Goal: Transaction & Acquisition: Purchase product/service

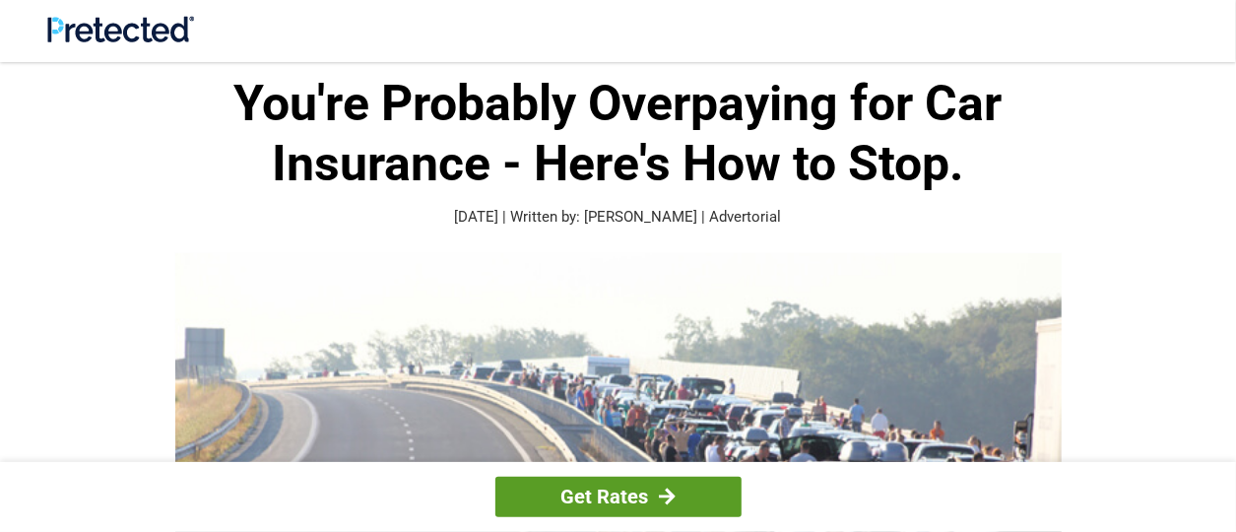
click at [595, 486] on link "Get Rates" at bounding box center [618, 497] width 246 height 40
click at [618, 504] on link "Get Rates" at bounding box center [618, 497] width 246 height 40
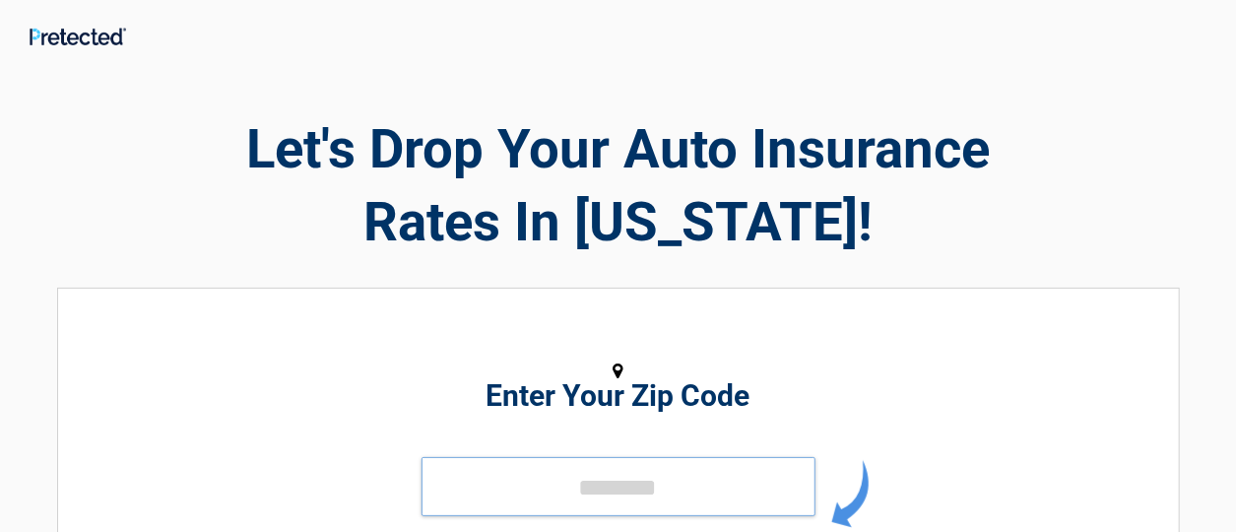
click at [634, 477] on input "tel" at bounding box center [618, 486] width 394 height 59
type input "*****"
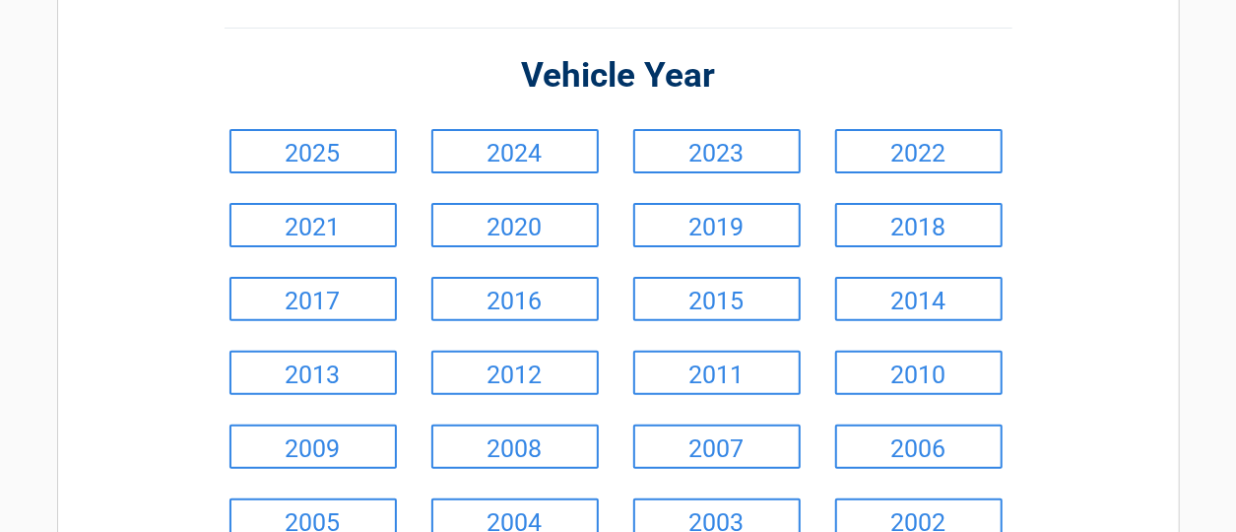
scroll to position [169, 0]
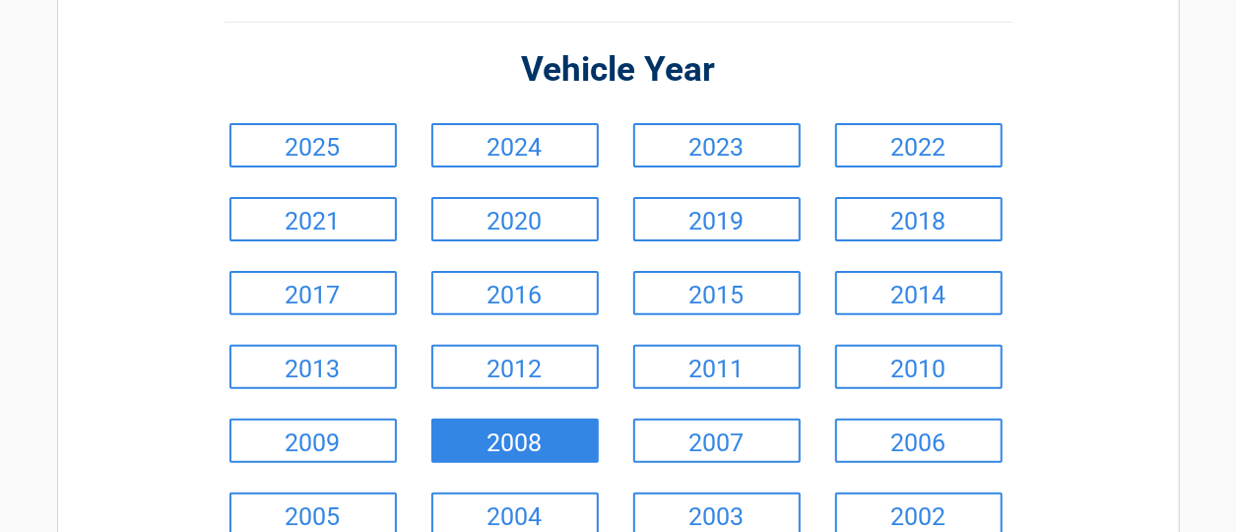
click at [532, 449] on link "2008" at bounding box center [514, 441] width 167 height 44
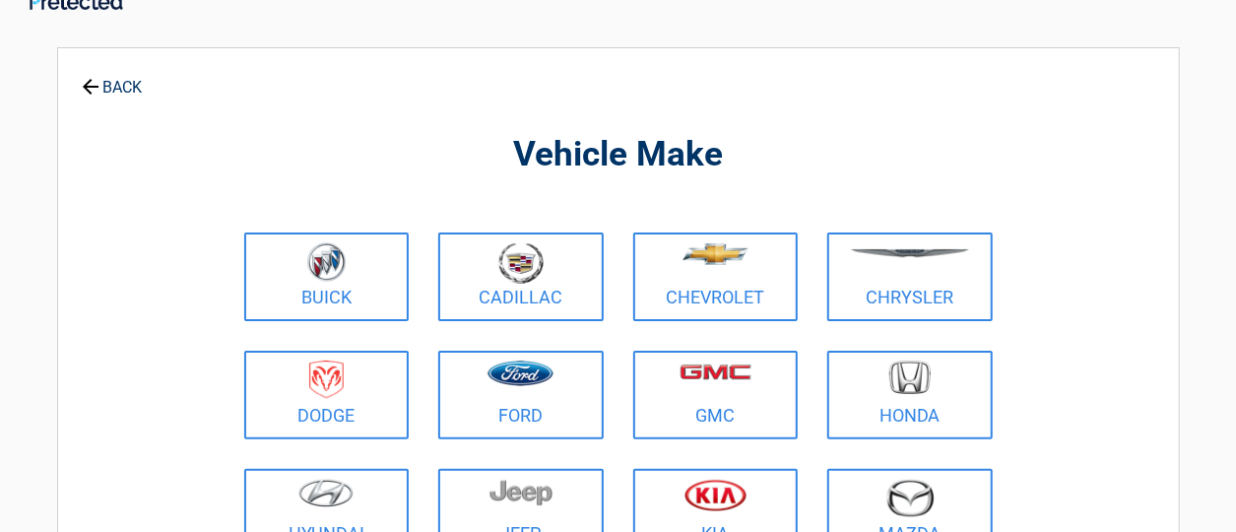
scroll to position [0, 0]
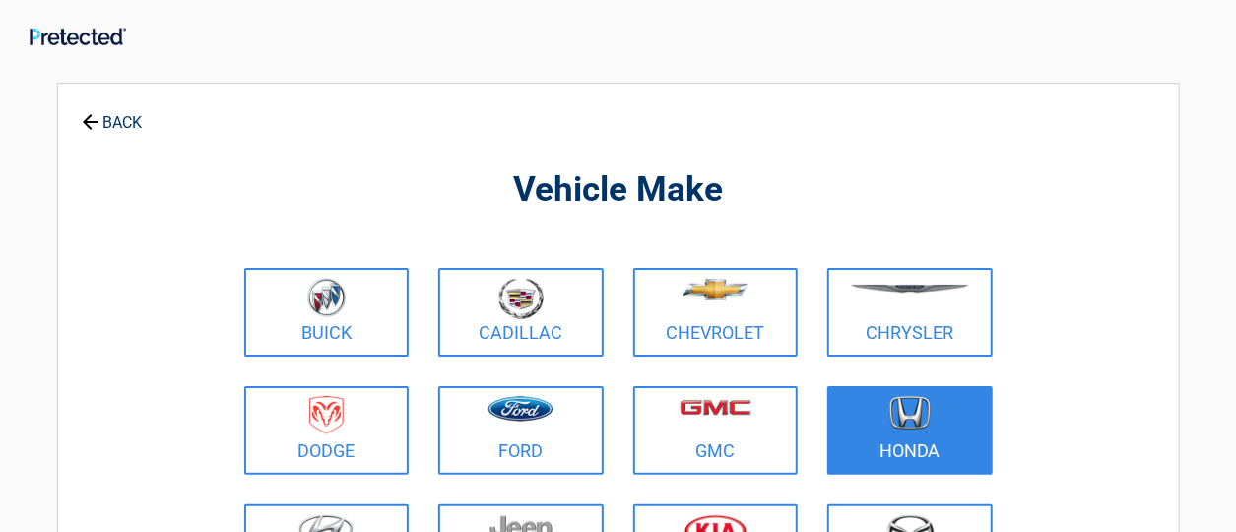
click at [911, 455] on link "Honda" at bounding box center [909, 430] width 165 height 89
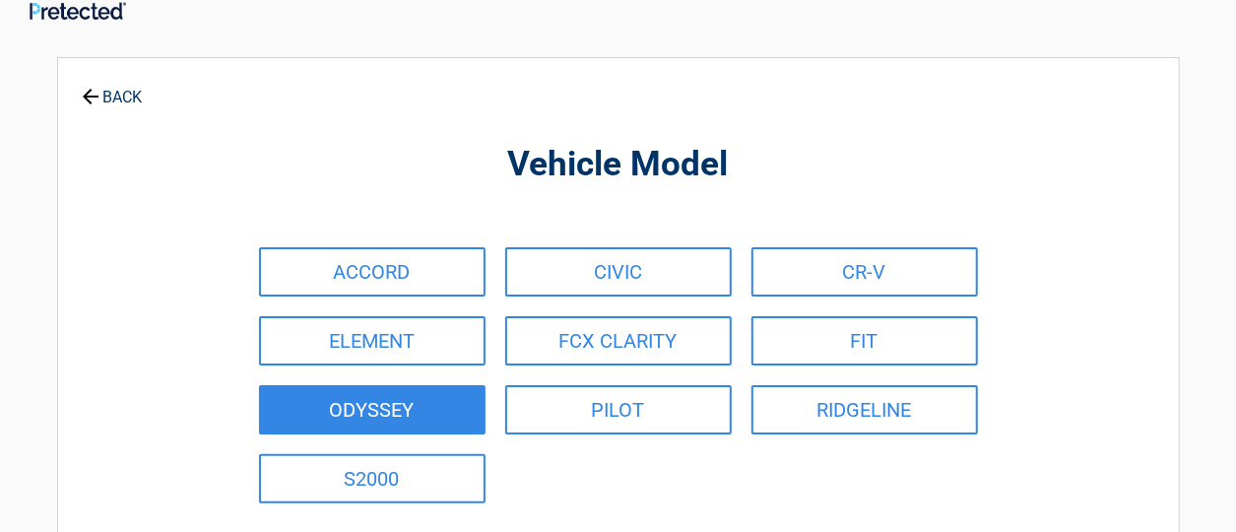
click at [388, 423] on link "ODYSSEY" at bounding box center [372, 409] width 227 height 49
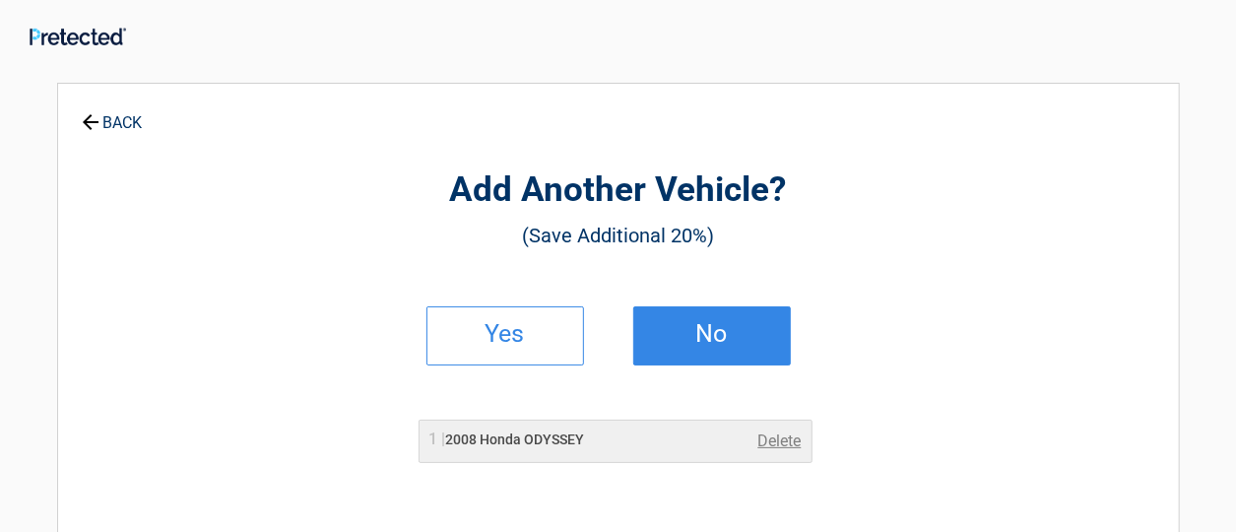
click at [704, 341] on h2 "No" at bounding box center [712, 334] width 116 height 14
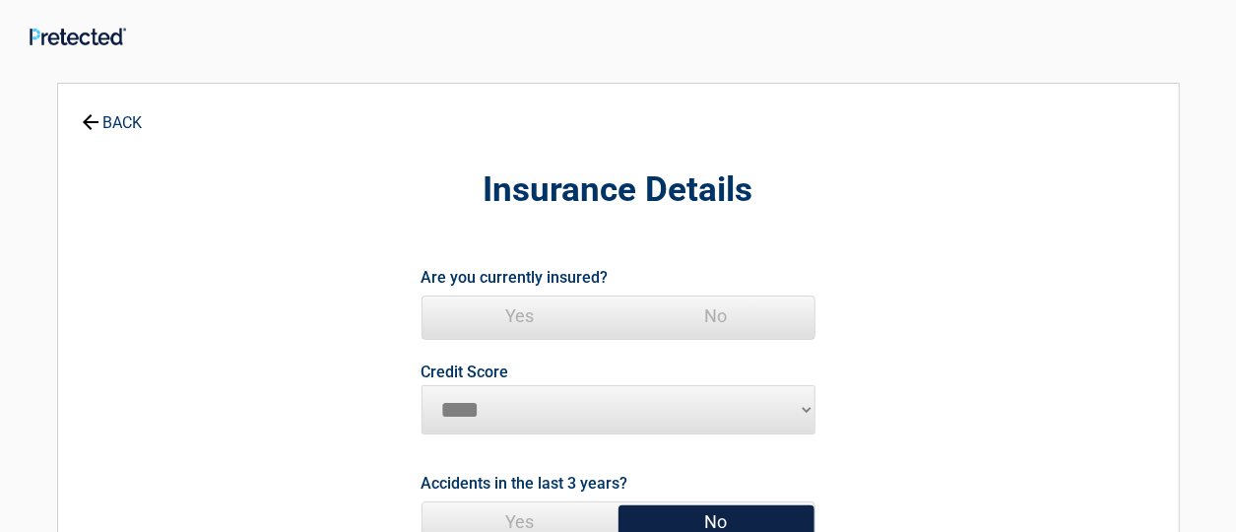
click at [522, 315] on span "Yes" at bounding box center [520, 315] width 196 height 39
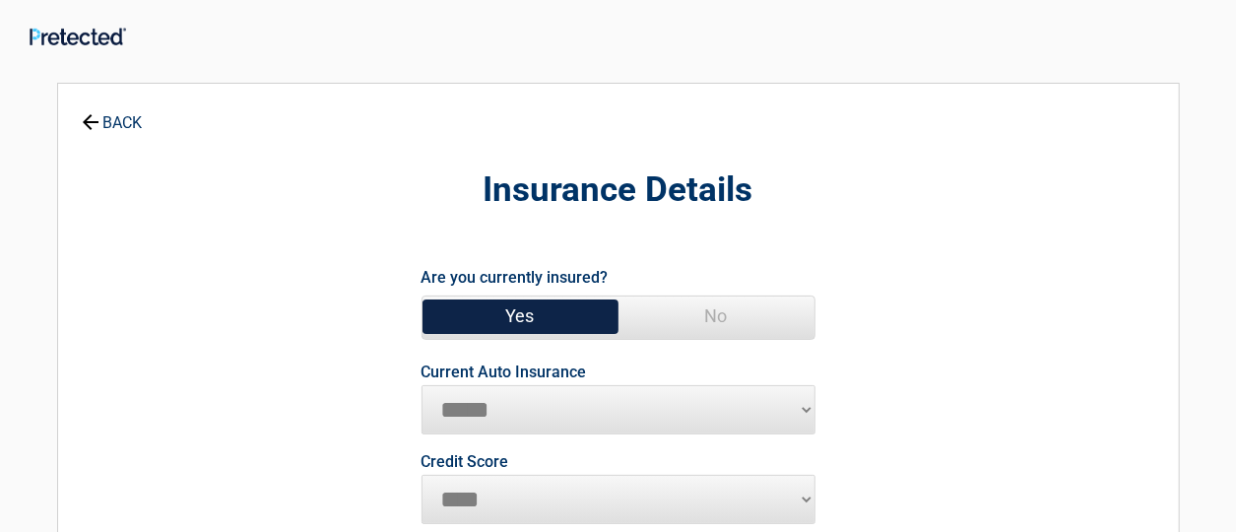
click at [463, 492] on select "********* **** ******* ****" at bounding box center [618, 499] width 394 height 49
select select "*********"
click at [421, 475] on select "********* **** ******* ****" at bounding box center [618, 499] width 394 height 49
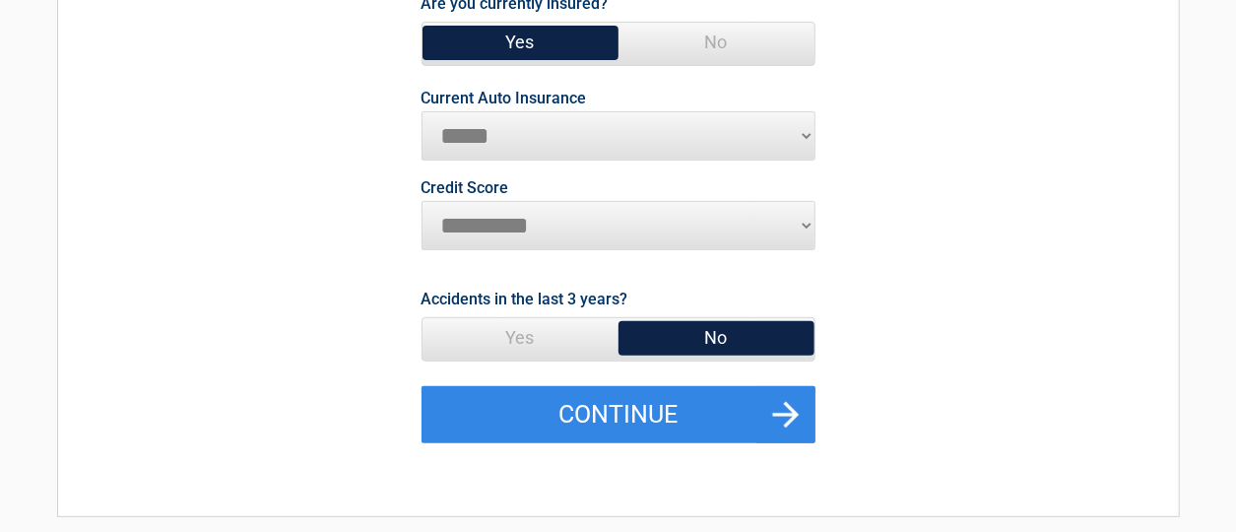
scroll to position [274, 0]
click at [722, 338] on span "No" at bounding box center [716, 337] width 196 height 39
click at [713, 341] on span "No" at bounding box center [716, 337] width 196 height 39
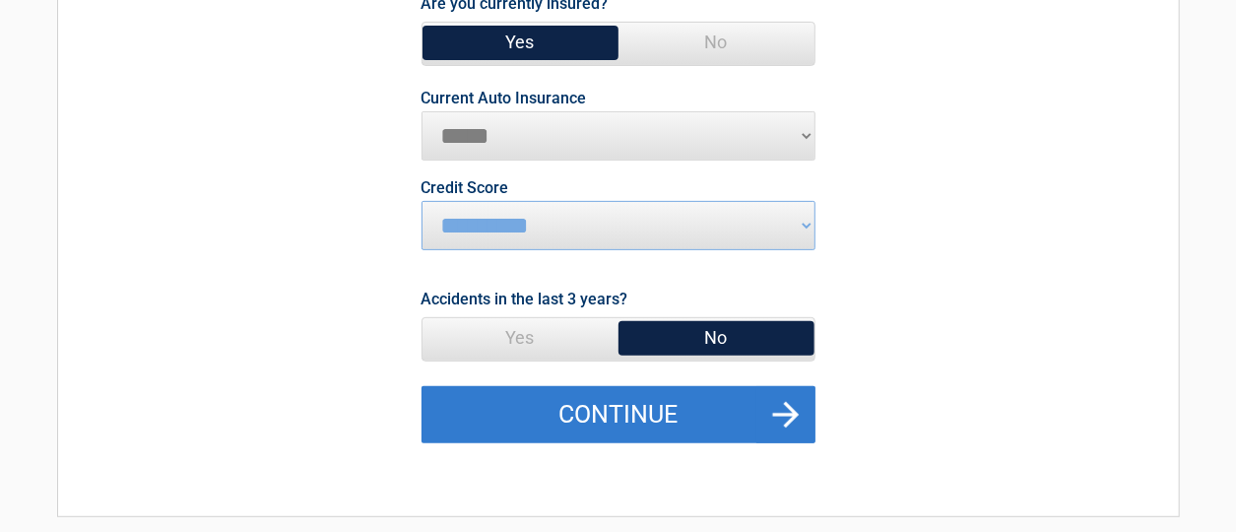
click at [603, 413] on button "Continue" at bounding box center [618, 414] width 394 height 57
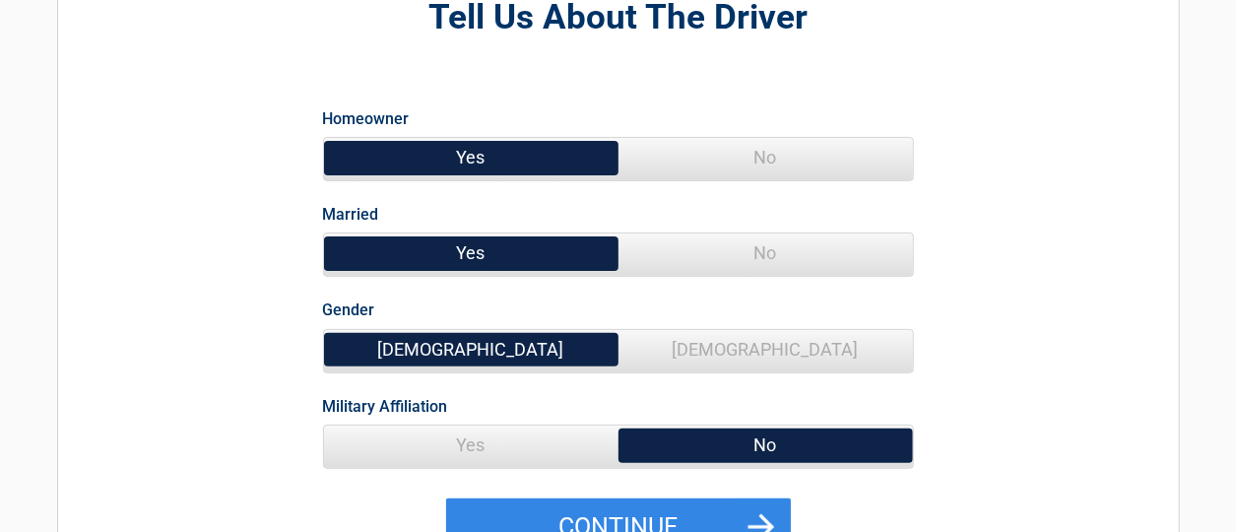
scroll to position [175, 0]
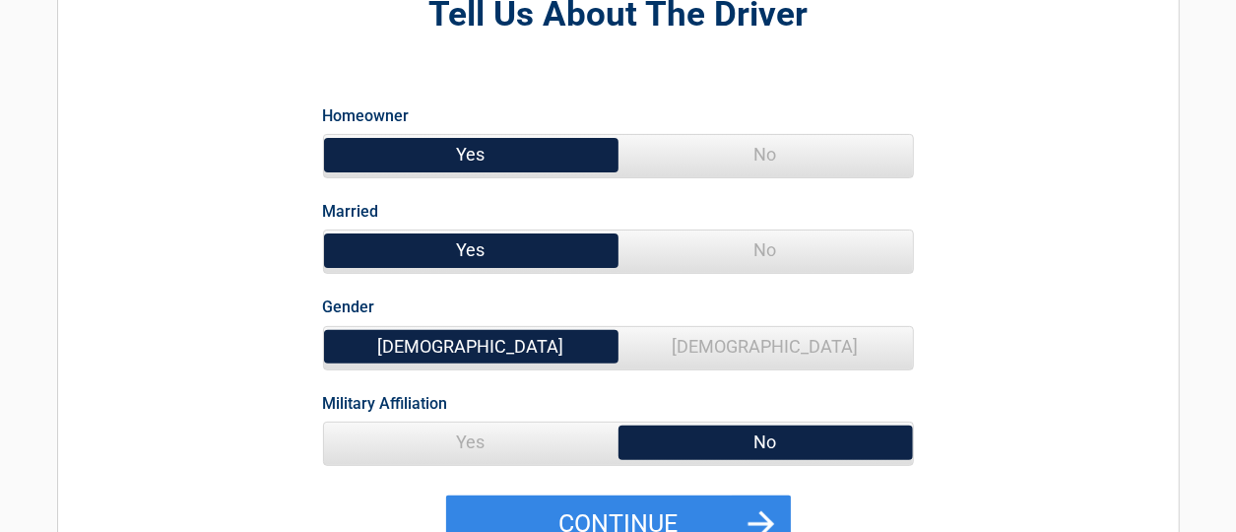
click at [465, 152] on span "Yes" at bounding box center [471, 154] width 294 height 39
click at [470, 248] on span "Yes" at bounding box center [471, 249] width 294 height 39
click at [471, 331] on span "[DEMOGRAPHIC_DATA]" at bounding box center [471, 346] width 294 height 39
click at [469, 443] on span "Yes" at bounding box center [471, 441] width 294 height 39
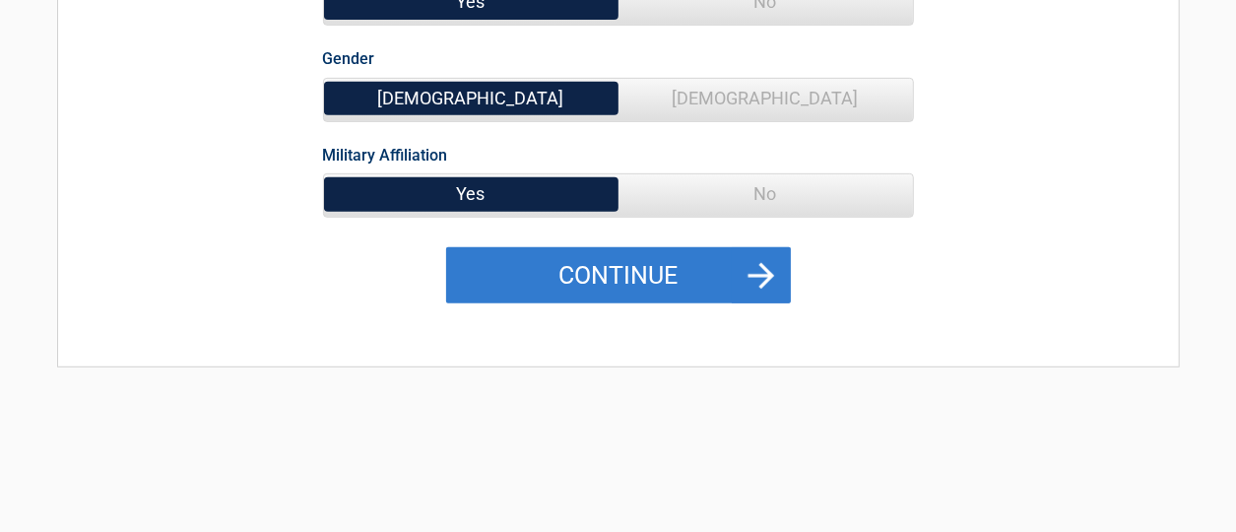
click at [760, 268] on button "Continue" at bounding box center [618, 275] width 345 height 57
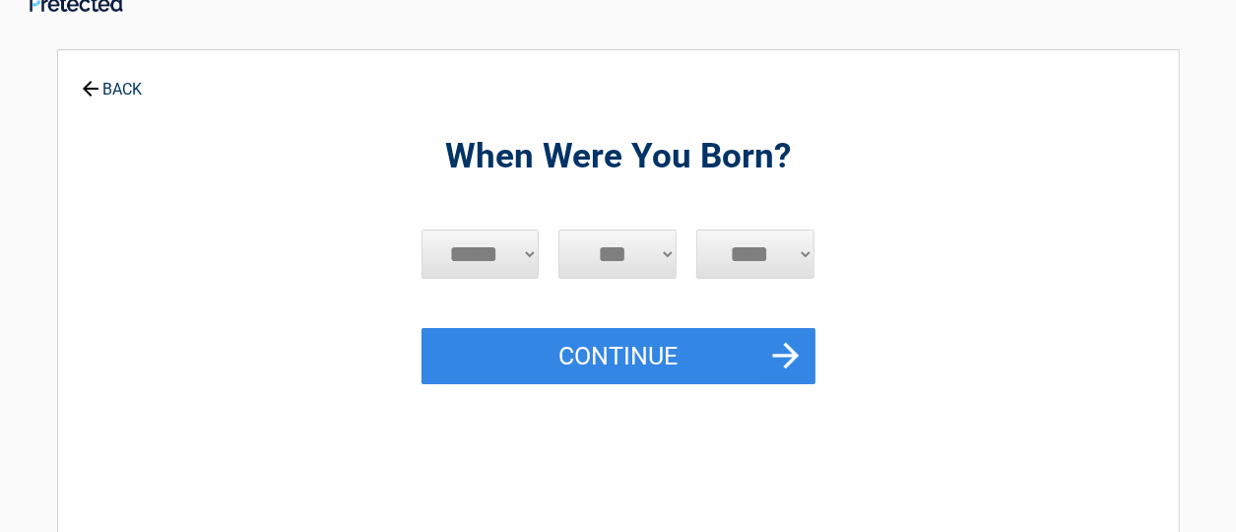
scroll to position [0, 0]
